Goal: Transaction & Acquisition: Purchase product/service

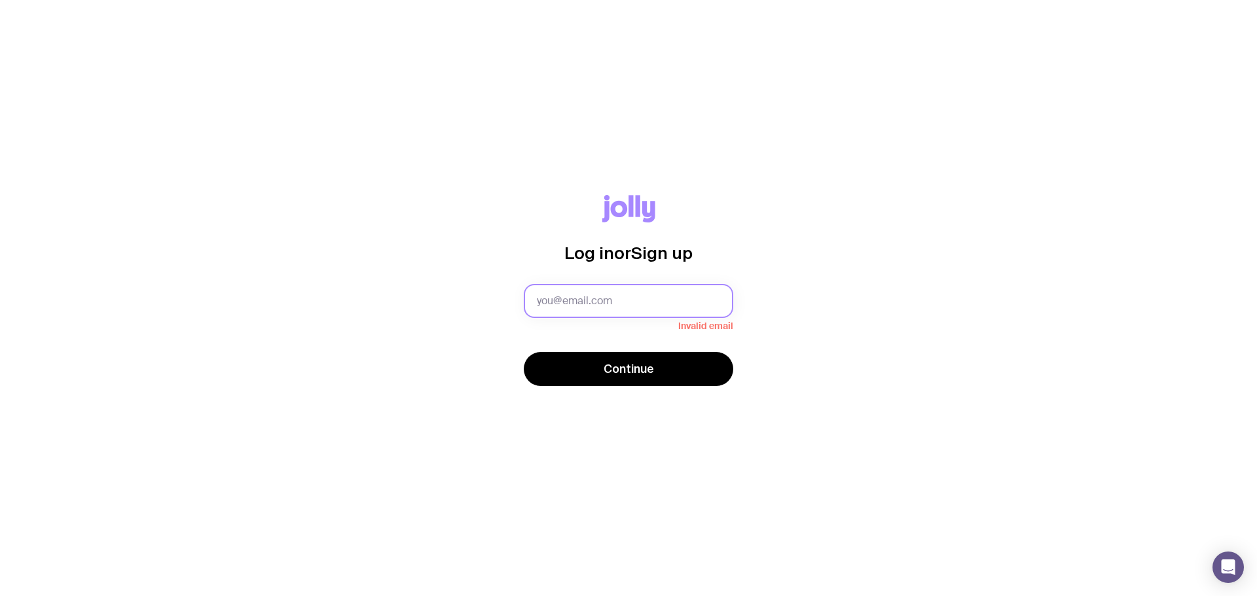
type input "[EMAIL_ADDRESS][DOMAIN_NAME]"
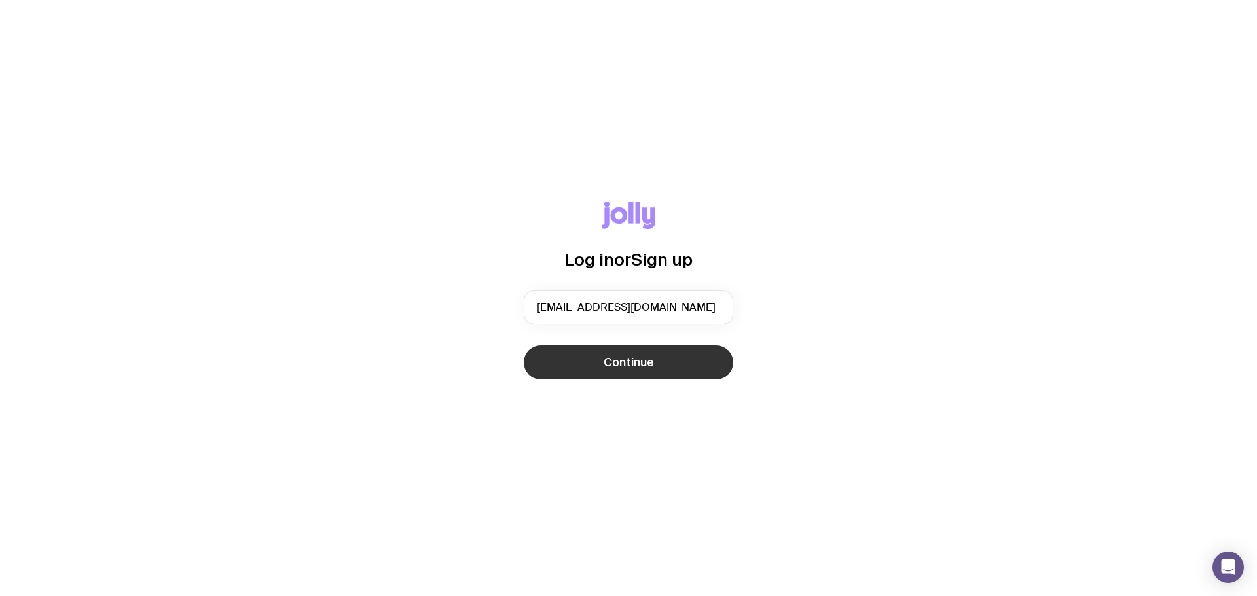
click at [659, 367] on button "Continue" at bounding box center [628, 363] width 209 height 34
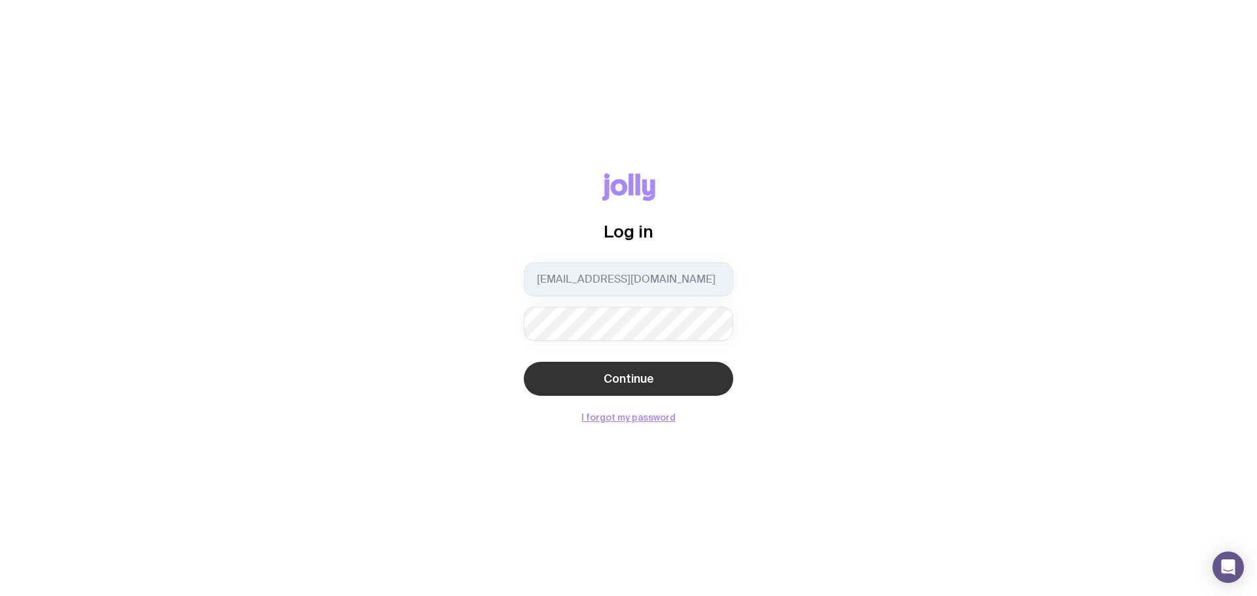
click at [642, 382] on span "Continue" at bounding box center [629, 379] width 50 height 16
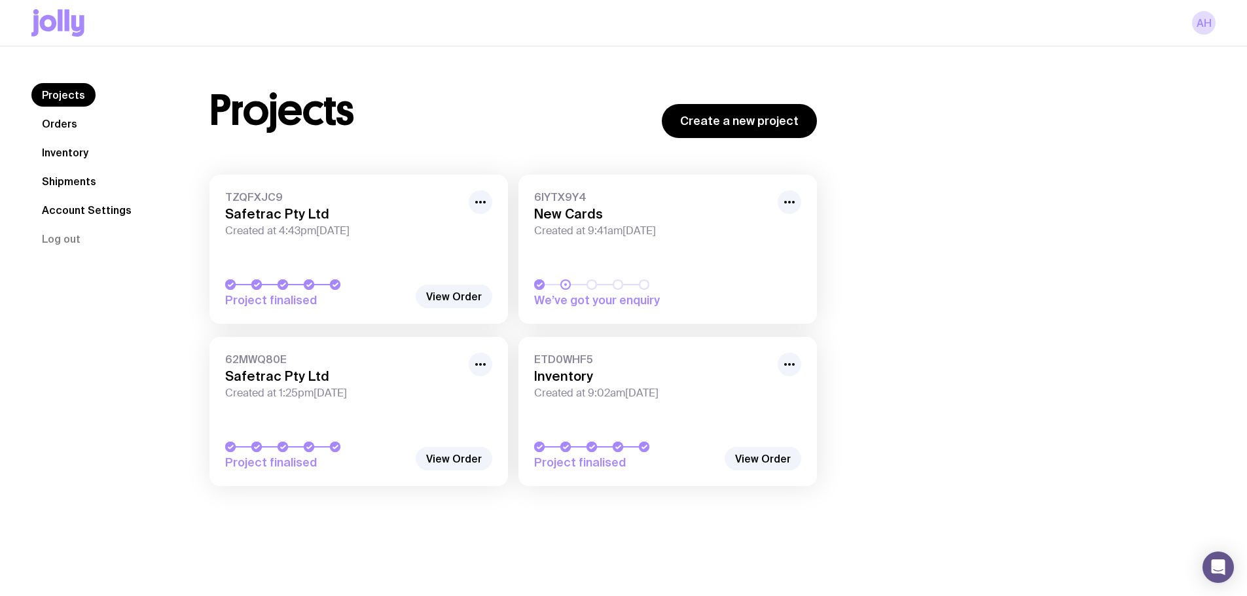
click at [76, 157] on link "Inventory" at bounding box center [64, 153] width 67 height 24
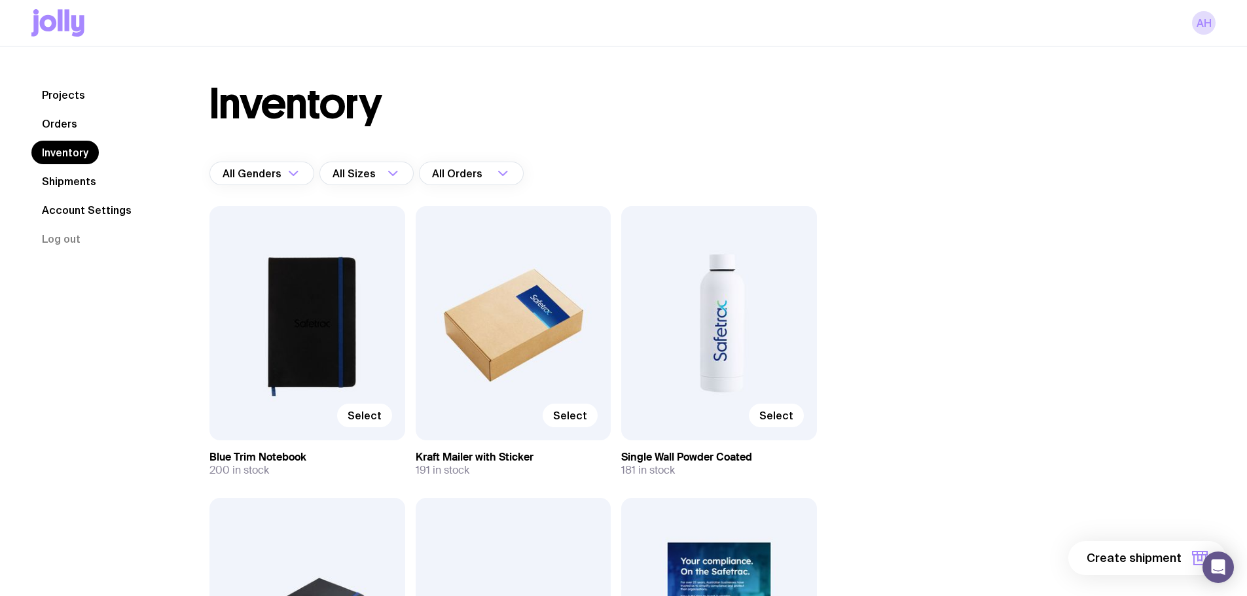
click at [57, 21] on icon at bounding box center [57, 22] width 53 height 27
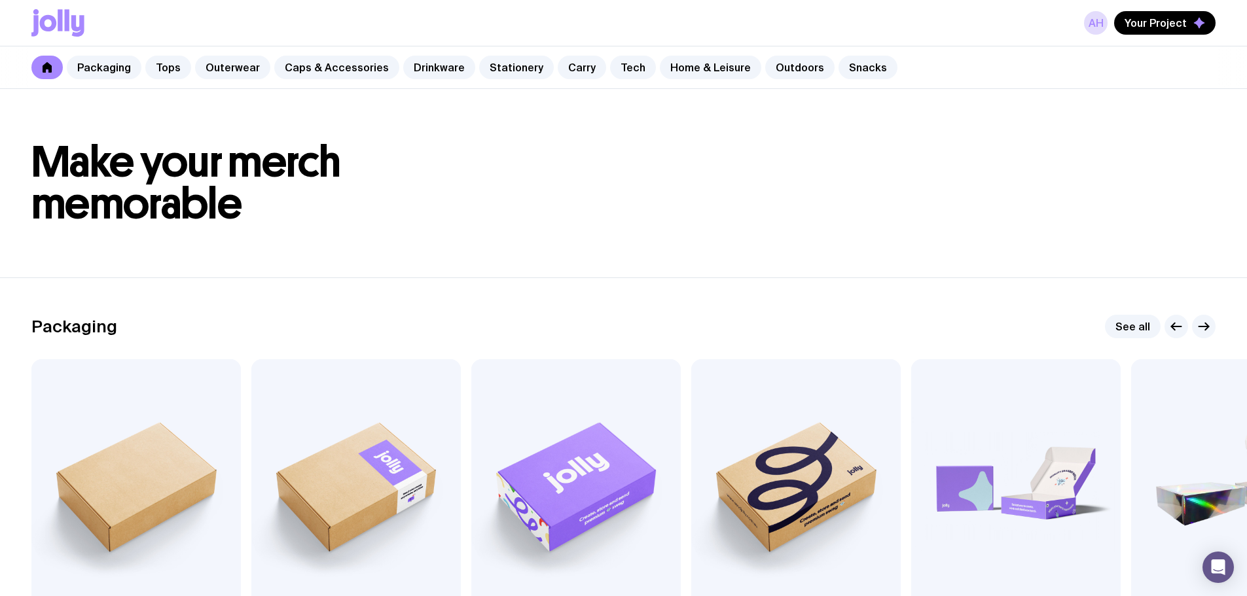
click at [1047, 58] on div "Packaging Tops Outerwear Caps & Accessories Drinkware Stationery Carry Tech Hom…" at bounding box center [623, 67] width 1247 height 43
click at [200, 33] on div "AH Your Project" at bounding box center [623, 23] width 1184 height 46
click at [415, 69] on link "Drinkware" at bounding box center [439, 68] width 72 height 24
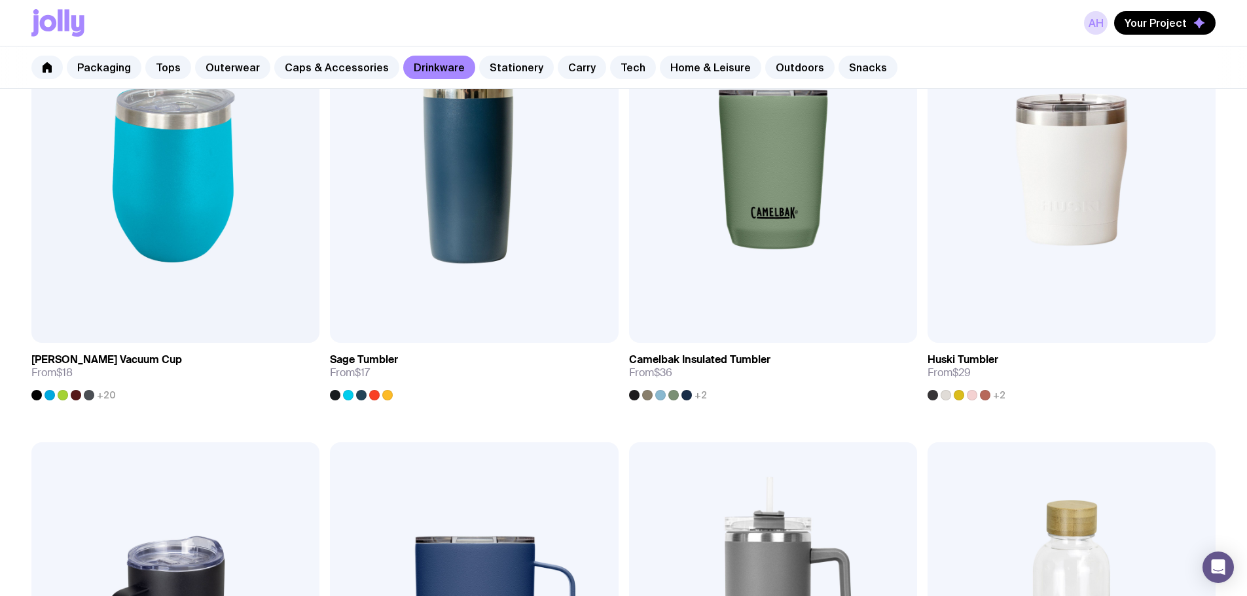
scroll to position [784, 0]
